Goal: Task Accomplishment & Management: Manage account settings

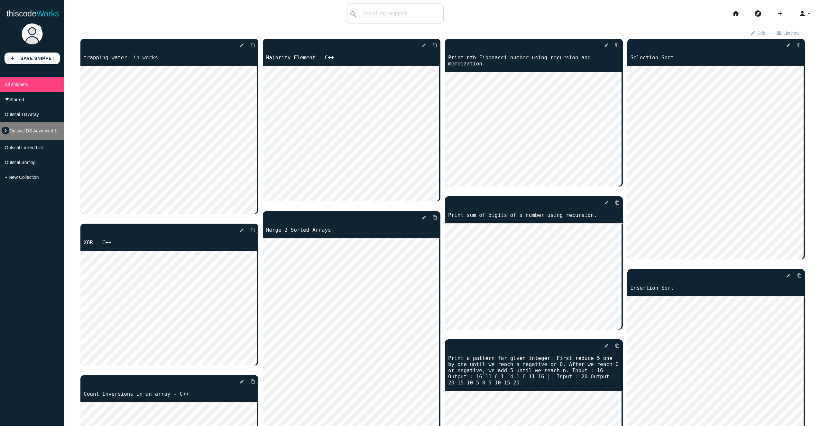
click at [8, 133] on icon "keyboard_arrow_right" at bounding box center [6, 131] width 8 height 8
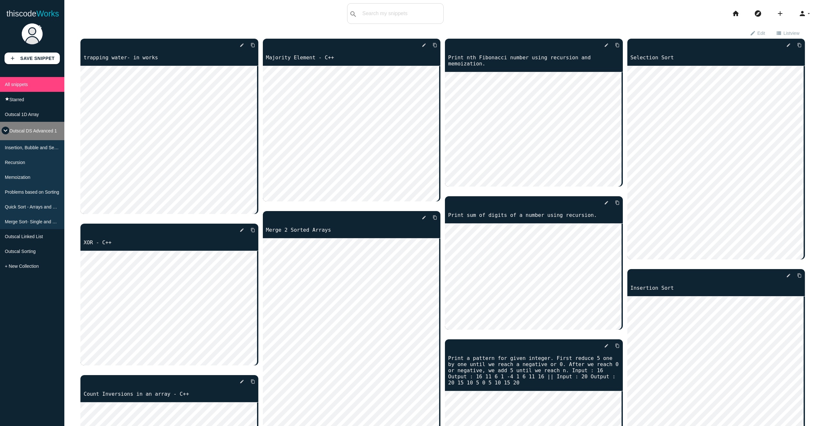
click at [7, 133] on icon "keyboard_arrow_down" at bounding box center [6, 131] width 8 height 8
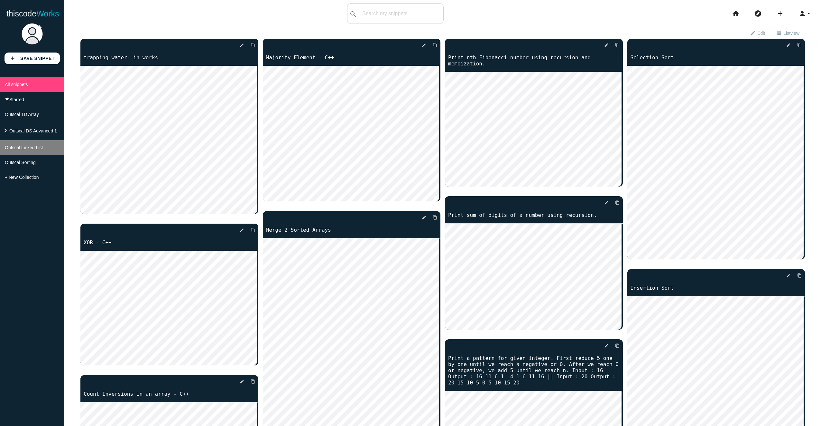
click at [35, 154] on li "Outscal Linked List" at bounding box center [32, 147] width 64 height 15
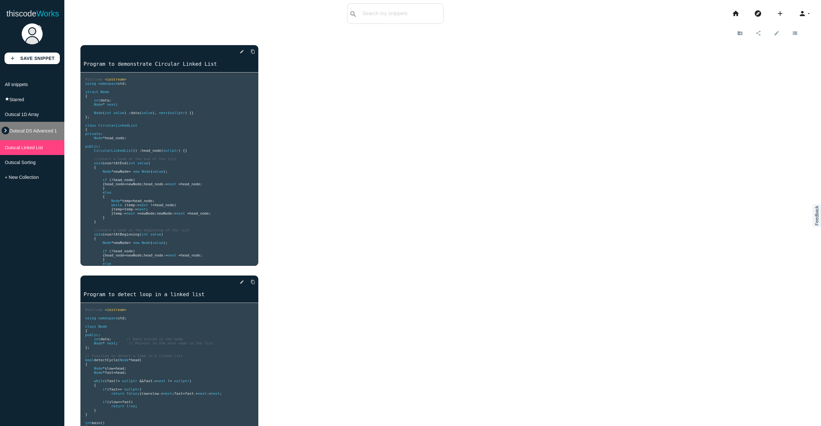
click at [7, 134] on icon "keyboard_arrow_right" at bounding box center [6, 131] width 8 height 8
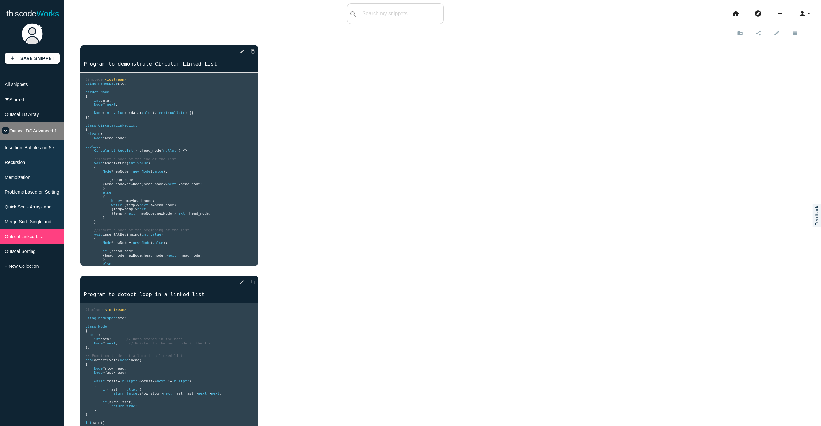
click at [7, 134] on icon "keyboard_arrow_down" at bounding box center [6, 131] width 8 height 8
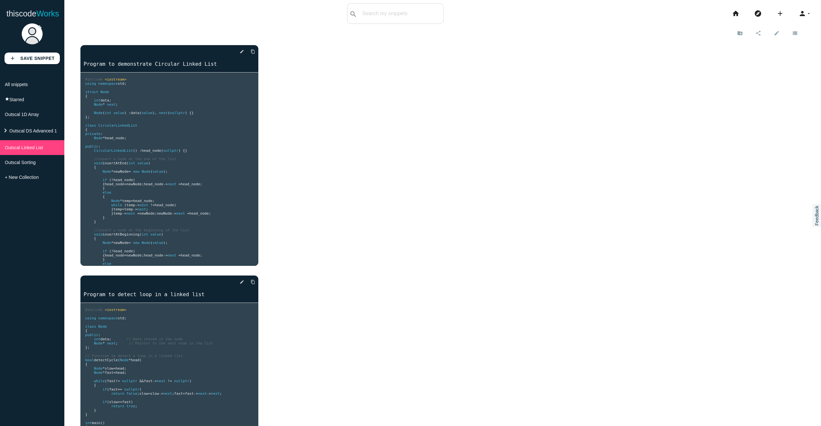
click at [18, 205] on div "add Save Snippet All snippets star Starred Outscal 1D Array keyboard_arrow_righ…" at bounding box center [32, 222] width 64 height 406
click at [22, 87] on span "All snippets" at bounding box center [16, 84] width 23 height 5
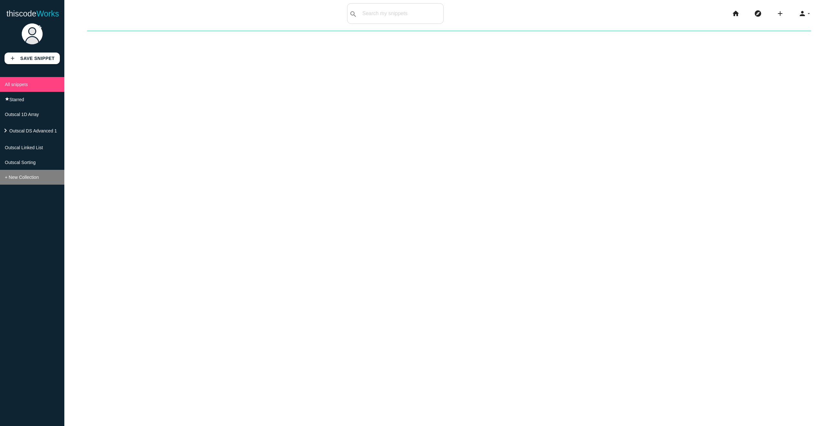
click at [30, 180] on span "+ New Collection" at bounding box center [22, 176] width 34 height 5
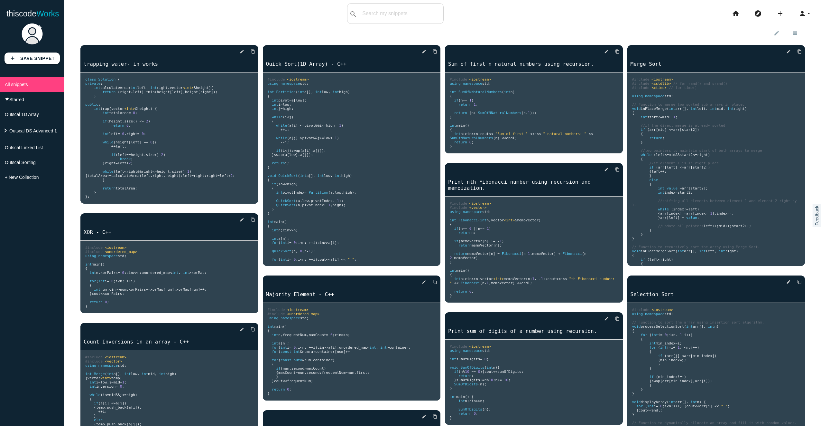
click at [258, 75] on pre "#include <iostream> #include <unordered_map> using namespace std ; int main () …" at bounding box center [169, 137] width 178 height 131
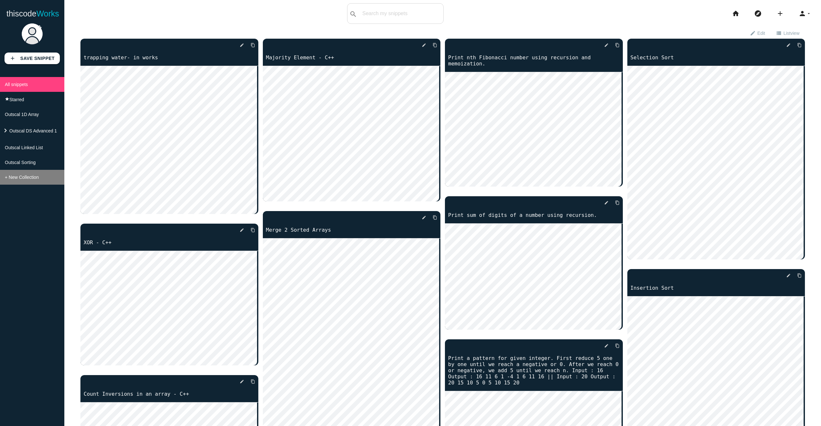
click at [26, 180] on span "+ New Collection" at bounding box center [22, 176] width 34 height 5
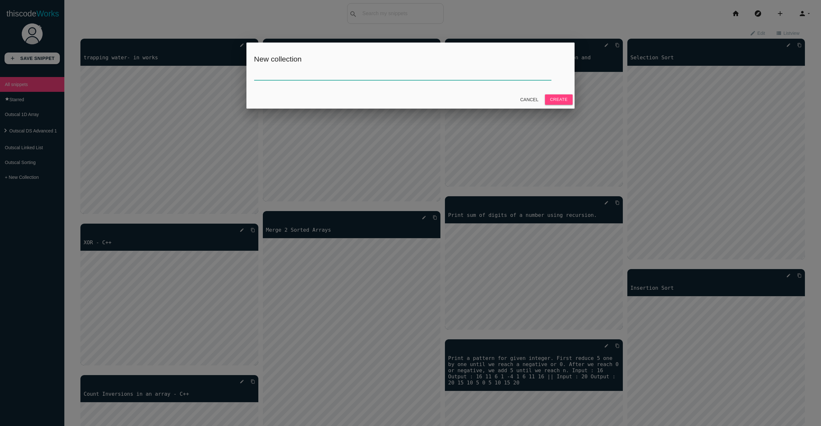
click at [311, 77] on input "text" at bounding box center [402, 73] width 297 height 14
type input "Crio"
click at [545, 94] on button "Create" at bounding box center [559, 99] width 28 height 10
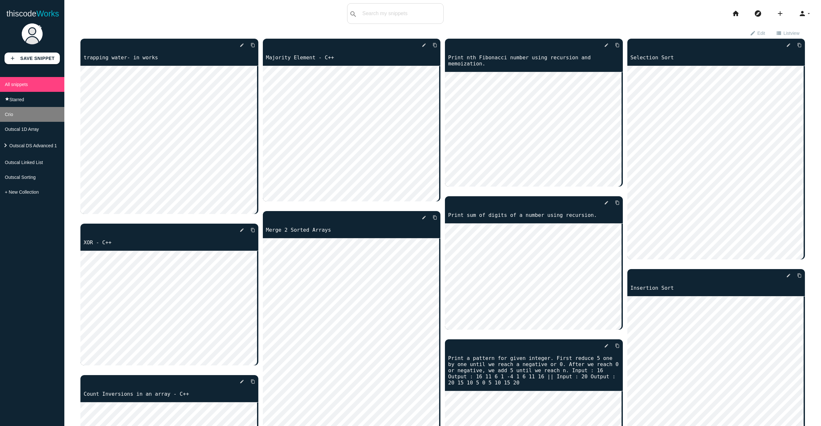
click at [32, 116] on li "Crio" at bounding box center [32, 114] width 64 height 15
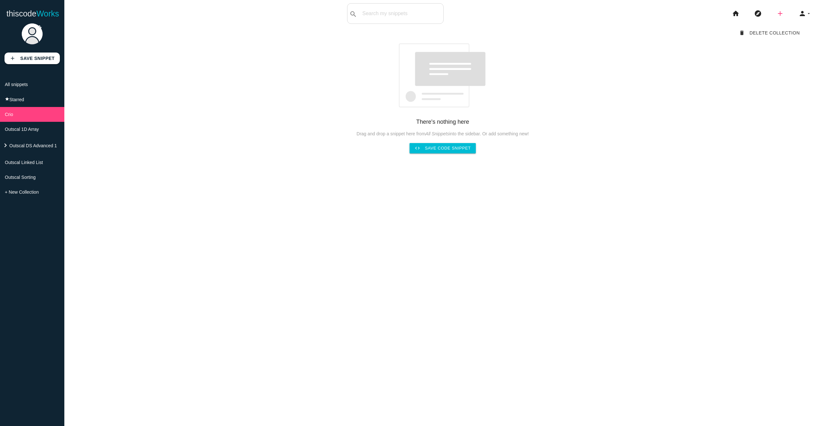
click at [777, 14] on icon "add" at bounding box center [781, 13] width 8 height 21
click at [689, 102] on div "689ed296d12da90014534f64 delete Delete Collection There's nothing here Drag and…" at bounding box center [442, 90] width 725 height 126
click at [801, 12] on icon "person" at bounding box center [803, 13] width 8 height 21
click at [789, 24] on link "brightness_2 Dark mode" at bounding box center [788, 28] width 68 height 16
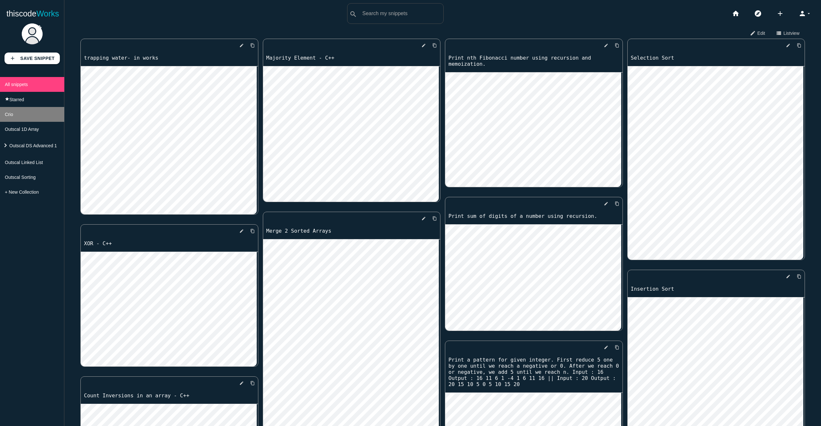
click at [16, 119] on li "Crio" at bounding box center [32, 114] width 64 height 15
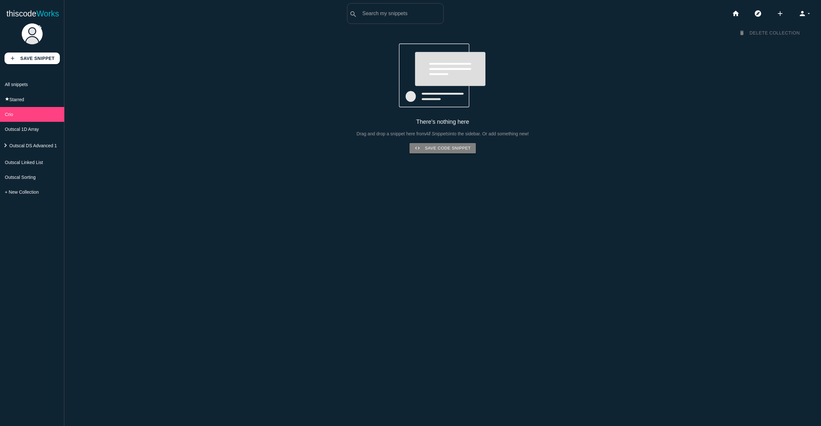
click at [448, 149] on link "code Save code snippet" at bounding box center [443, 148] width 67 height 10
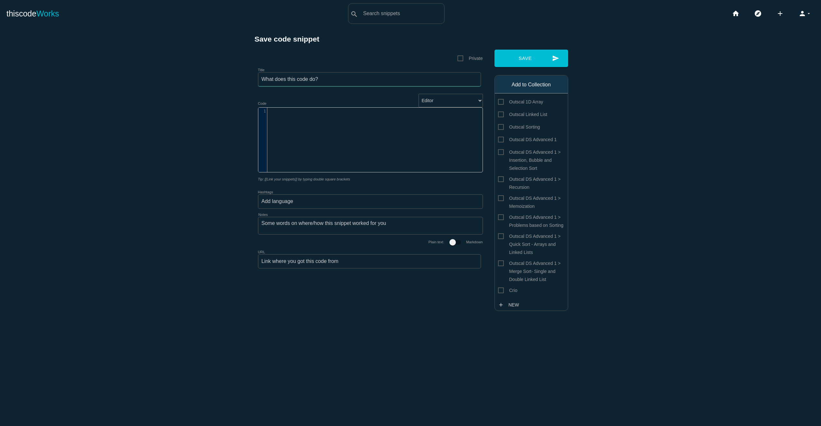
drag, startPoint x: 317, startPoint y: 80, endPoint x: 265, endPoint y: 79, distance: 51.8
click at [265, 79] on input "Title" at bounding box center [369, 79] width 223 height 14
click at [288, 80] on input "Title" at bounding box center [369, 79] width 223 height 14
type input "Is it a miraculous number?"
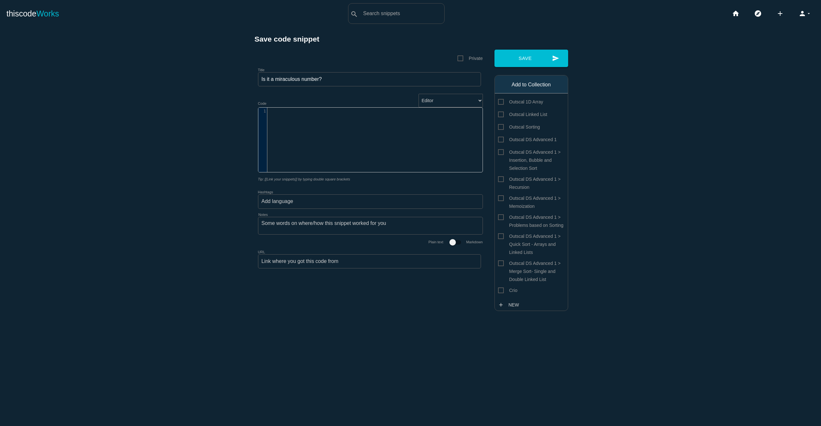
click at [305, 126] on div "​ x 1 ​" at bounding box center [375, 145] width 234 height 74
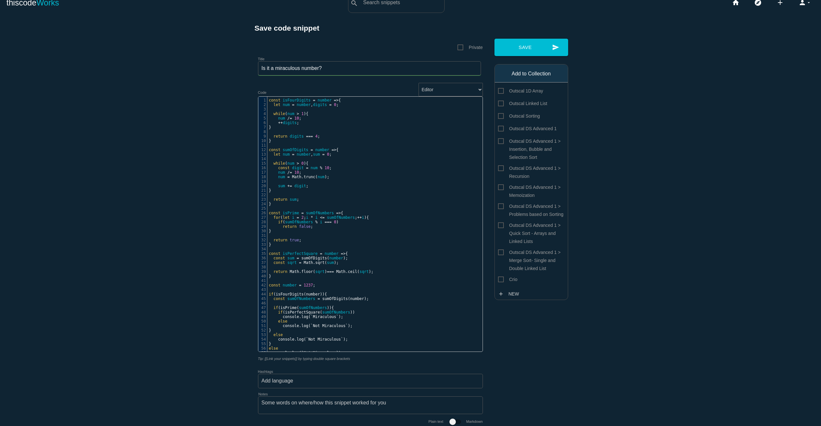
scroll to position [0, 0]
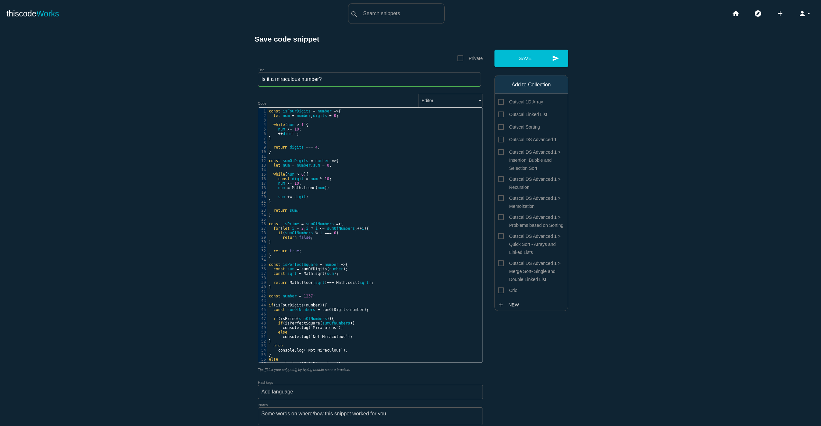
click at [501, 294] on span "Crio" at bounding box center [508, 290] width 20 height 8
click at [501, 290] on input "Crio" at bounding box center [500, 288] width 4 height 4
checkbox input "true"
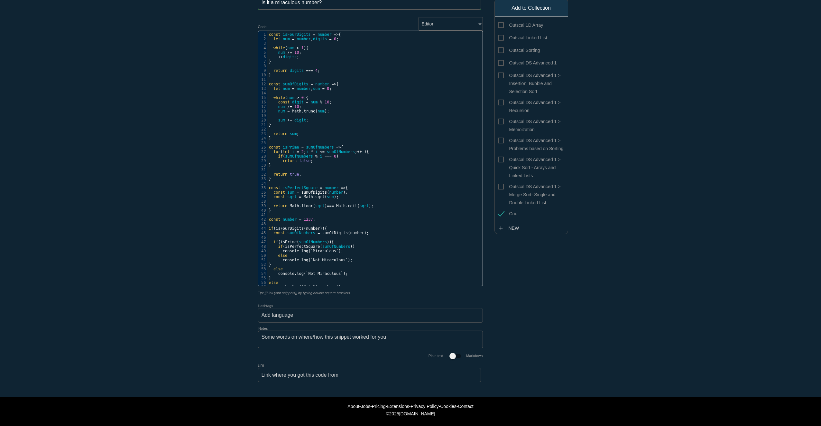
scroll to position [88, 0]
click at [285, 311] on input "Hashtags" at bounding box center [281, 315] width 39 height 14
type input "#"
type input "javascript"
click at [565, 279] on div "Save code snippet Private Title Is it a miraculous number? Editor HTML Editor J…" at bounding box center [411, 175] width 322 height 435
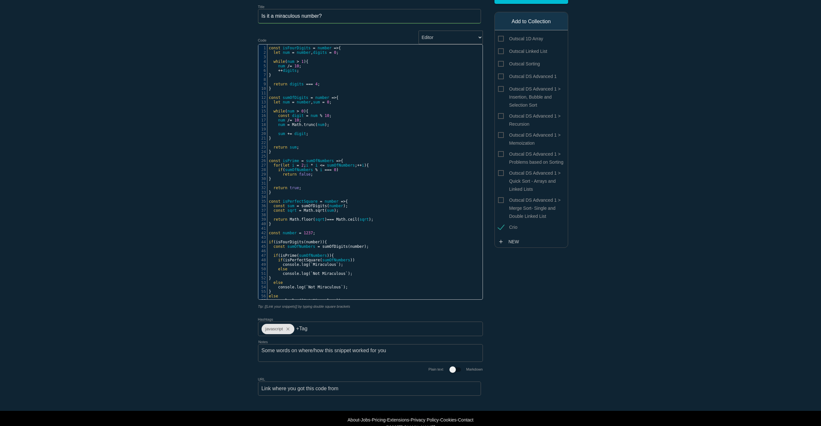
scroll to position [0, 0]
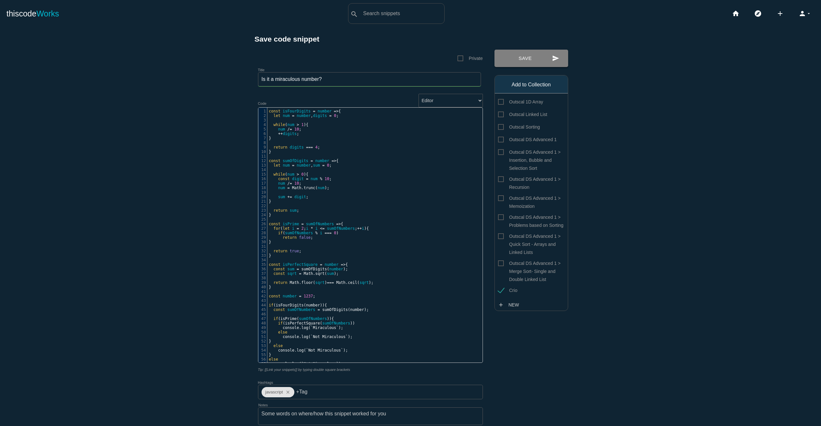
click at [540, 60] on button "send Save" at bounding box center [532, 58] width 74 height 17
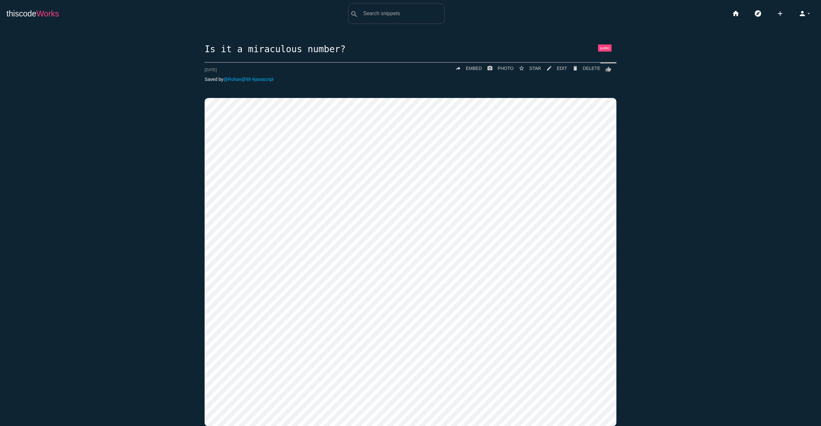
click at [27, 14] on link "thiscode Works" at bounding box center [32, 13] width 53 height 21
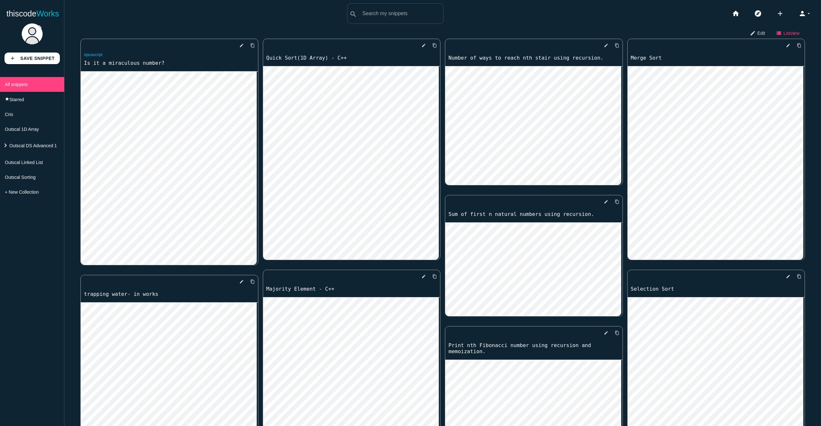
click at [784, 33] on span "List view" at bounding box center [792, 32] width 16 height 11
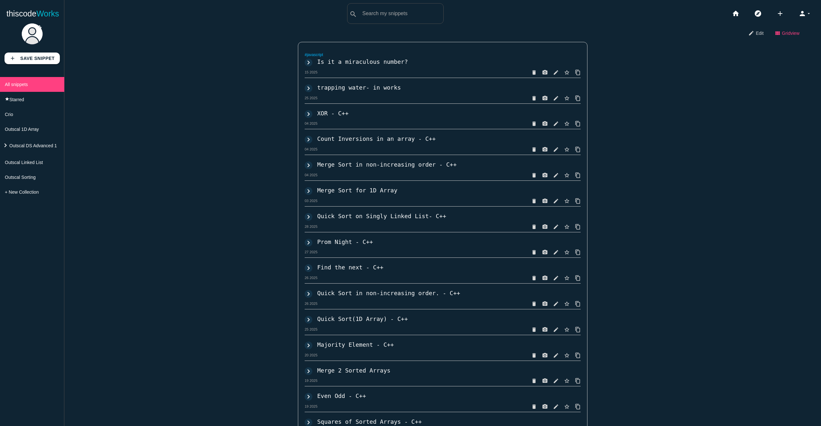
click at [791, 32] on span "view" at bounding box center [795, 33] width 9 height 5
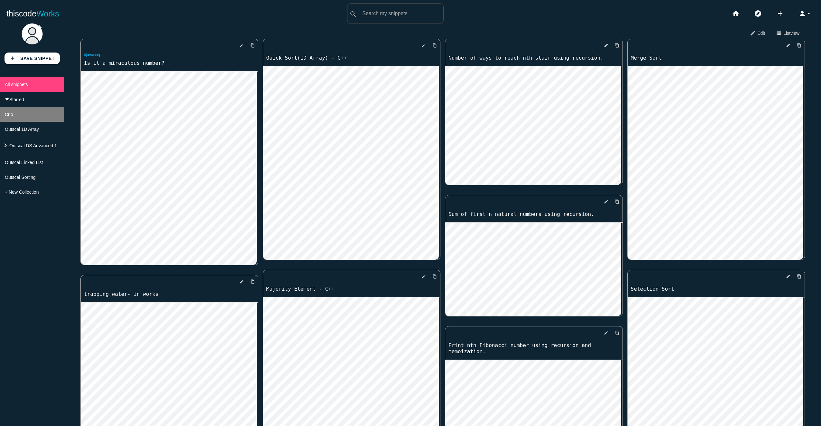
click at [19, 115] on li "Crio" at bounding box center [32, 114] width 64 height 15
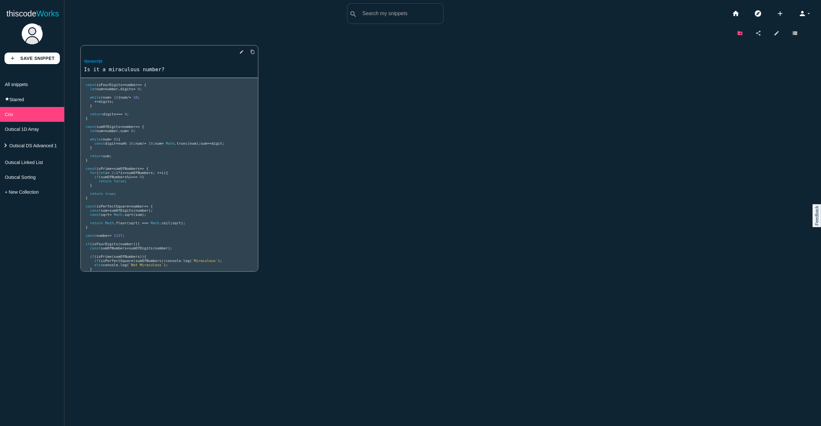
click at [737, 33] on icon "create_new_folder" at bounding box center [740, 32] width 6 height 11
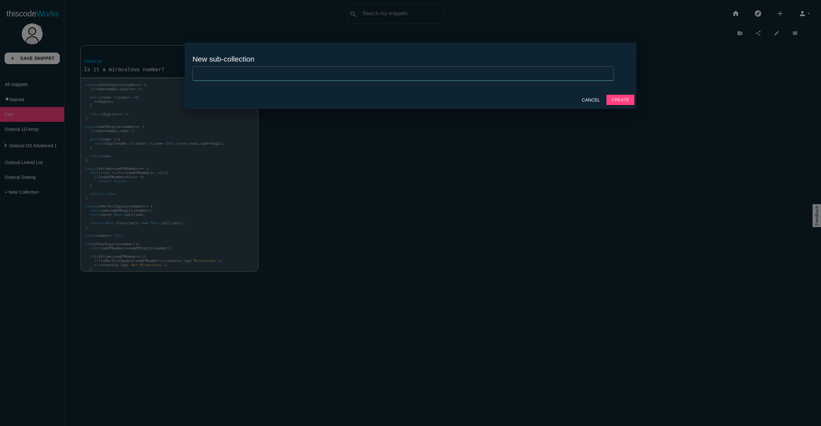
click at [296, 78] on input "text" at bounding box center [403, 73] width 422 height 14
type input "JS-101"
click at [607, 95] on button "Create" at bounding box center [621, 100] width 28 height 10
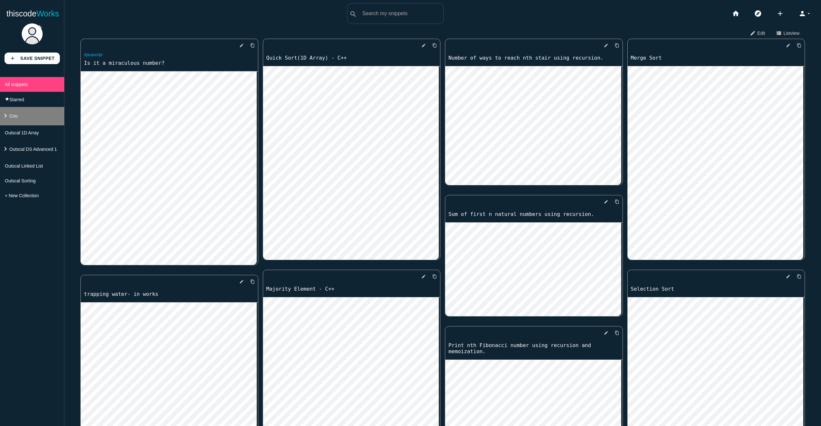
click at [13, 118] on span "Crio" at bounding box center [13, 115] width 8 height 5
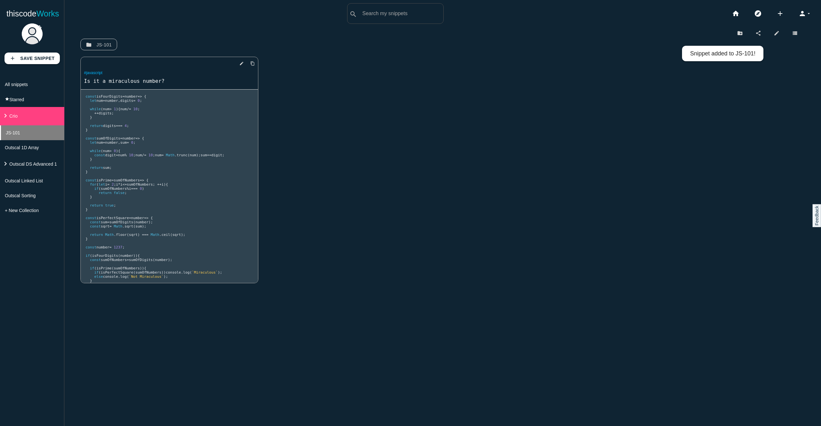
click at [22, 129] on li "JS-101" at bounding box center [32, 132] width 64 height 15
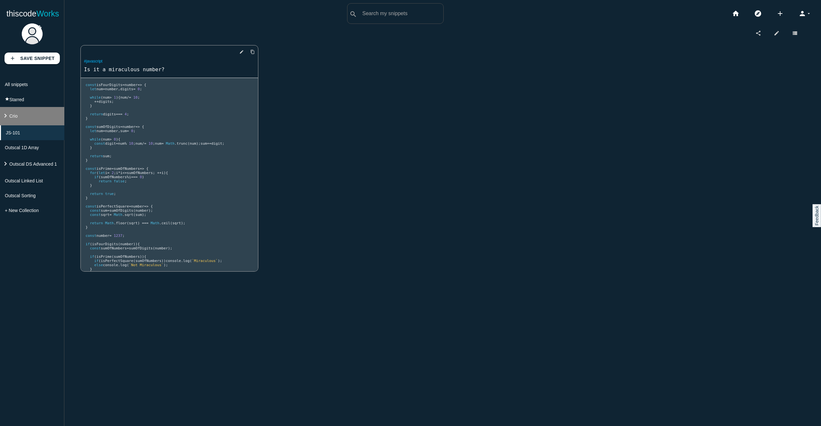
click at [36, 120] on li "keyboard_arrow_right Crio" at bounding box center [32, 116] width 64 height 18
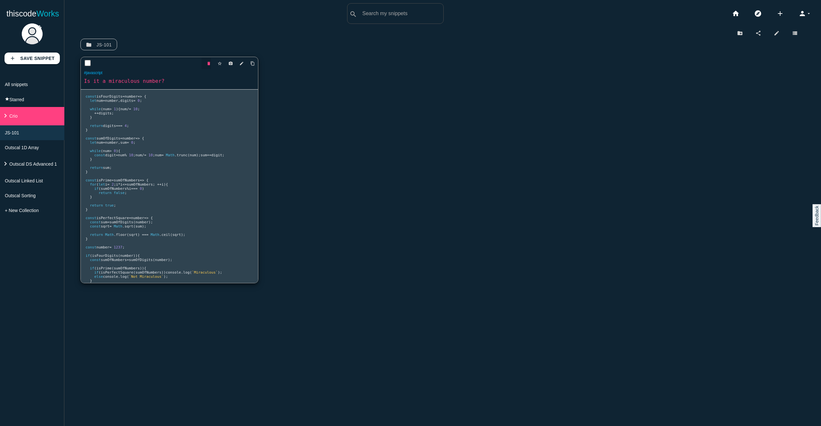
click at [208, 63] on icon "delete" at bounding box center [209, 64] width 5 height 12
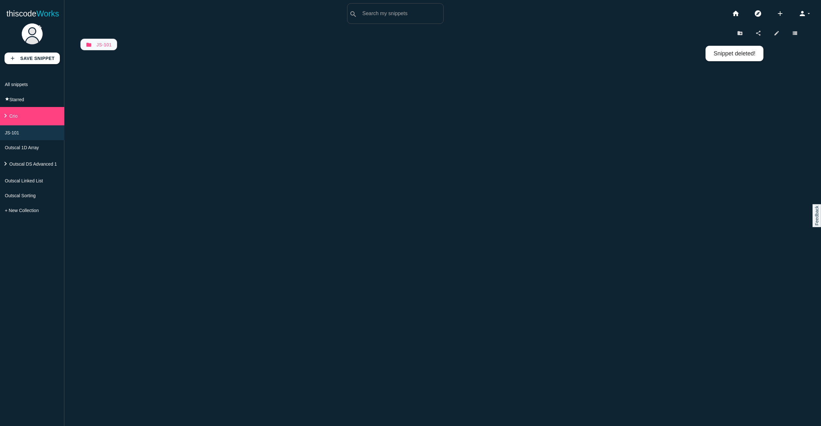
click at [113, 45] on link "folder JS-101" at bounding box center [98, 45] width 37 height 12
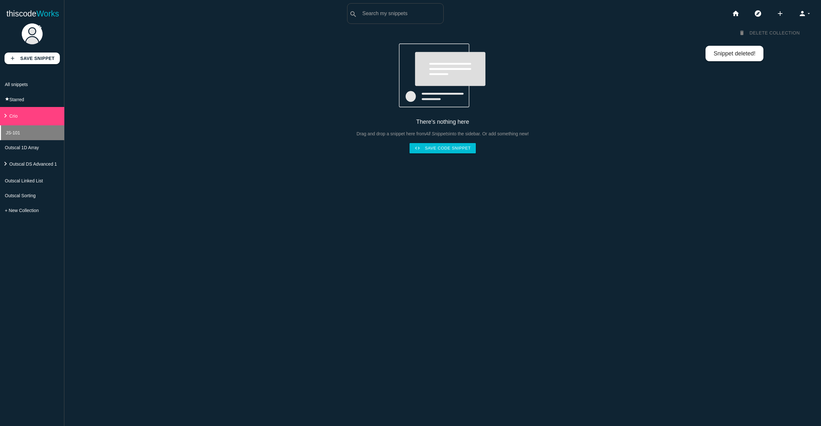
click at [24, 132] on li "JS-101" at bounding box center [32, 132] width 64 height 15
click at [30, 117] on li "keyboard_arrow_right Crio" at bounding box center [32, 116] width 64 height 18
click at [780, 33] on link "delete Delete Collection" at bounding box center [769, 33] width 71 height 12
click at [807, 11] on icon "arrow_drop_down" at bounding box center [809, 13] width 5 height 21
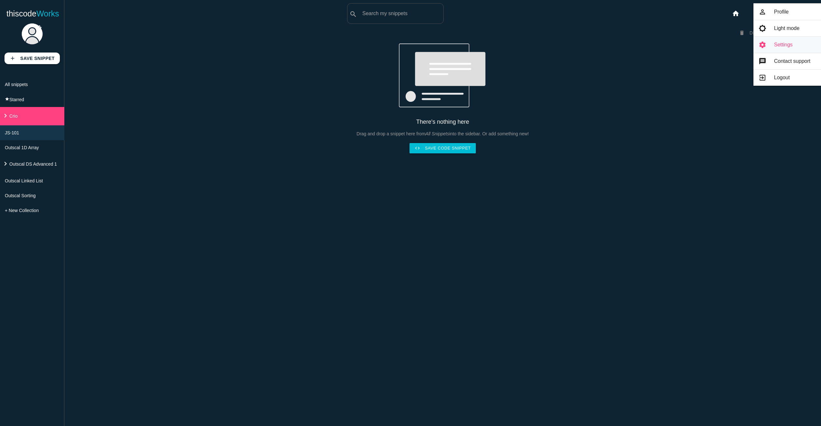
click at [786, 42] on link "settings Settings" at bounding box center [788, 45] width 68 height 16
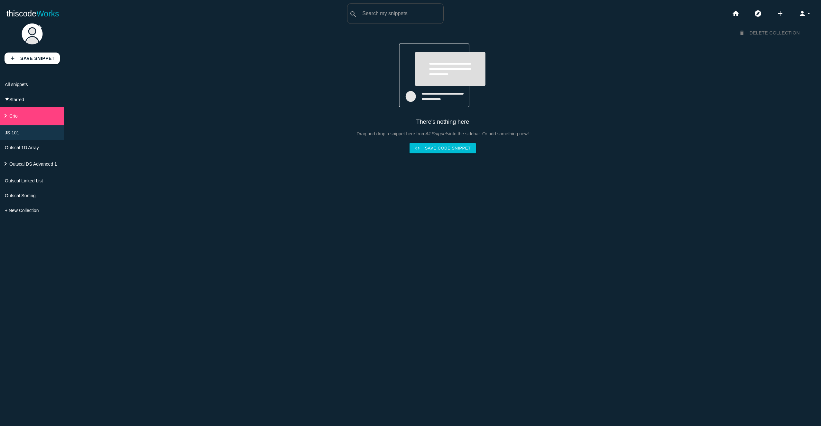
drag, startPoint x: 652, startPoint y: 117, endPoint x: 644, endPoint y: 114, distance: 8.5
drag, startPoint x: 242, startPoint y: 84, endPoint x: 238, endPoint y: 83, distance: 4.4
click at [16, 114] on li "keyboard_arrow_right Crio" at bounding box center [32, 116] width 64 height 18
